Goal: Check status

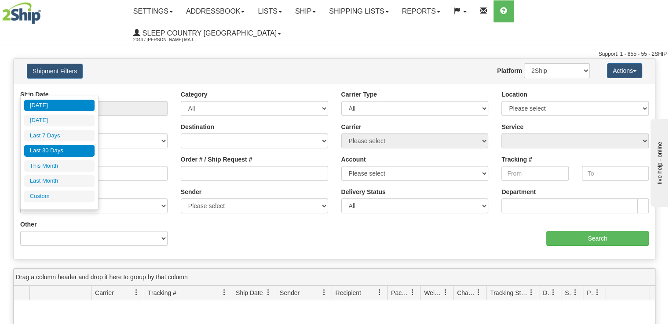
click at [59, 153] on li "Last 30 Days" at bounding box center [59, 151] width 70 height 12
type input "From [DATE] To [DATE]"
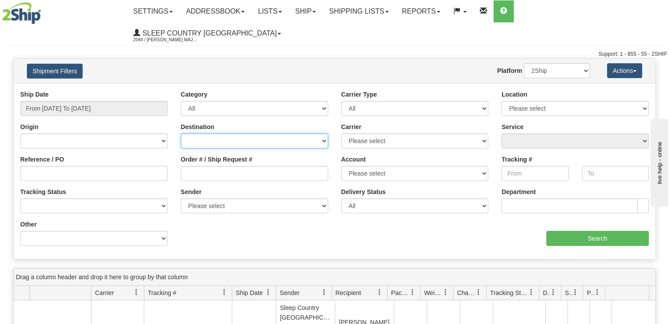
click at [251, 134] on select "[GEOGRAPHIC_DATA] [GEOGRAPHIC_DATA] [GEOGRAPHIC_DATA] [US_STATE] [GEOGRAPHIC_DA…" at bounding box center [254, 141] width 147 height 15
click at [170, 155] on div "Reference / PO" at bounding box center [94, 171] width 160 height 33
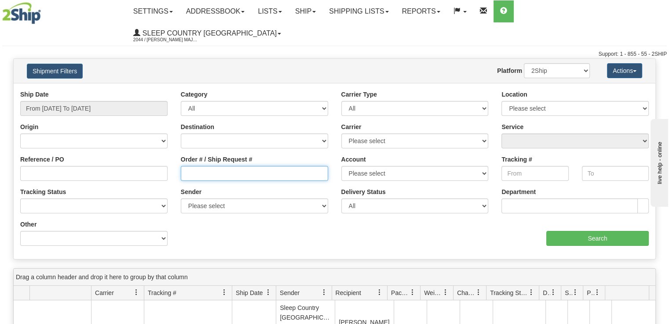
click at [197, 166] on input "Order # / Ship Request #" at bounding box center [254, 173] width 147 height 15
paste input "9000H979800"
type input "9000H979800"
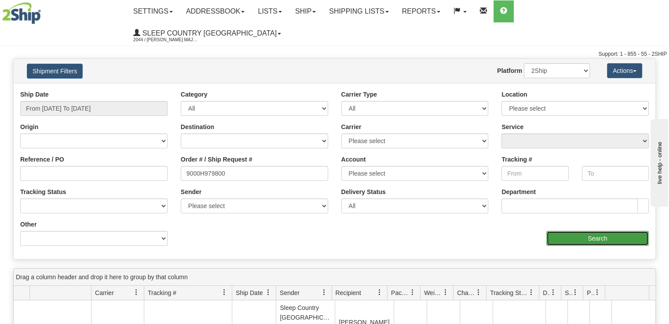
click at [593, 231] on input "Search" at bounding box center [597, 238] width 102 height 15
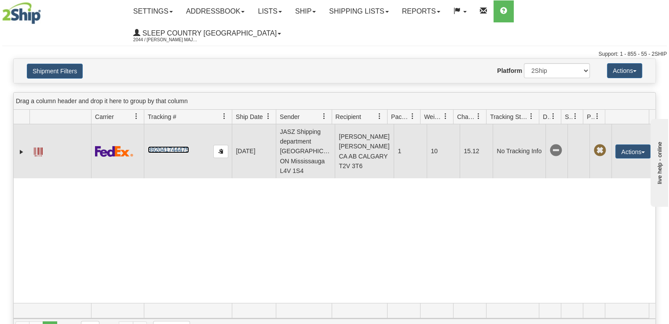
click at [171, 146] on link "392041744475" at bounding box center [168, 149] width 41 height 7
